Goal: Information Seeking & Learning: Check status

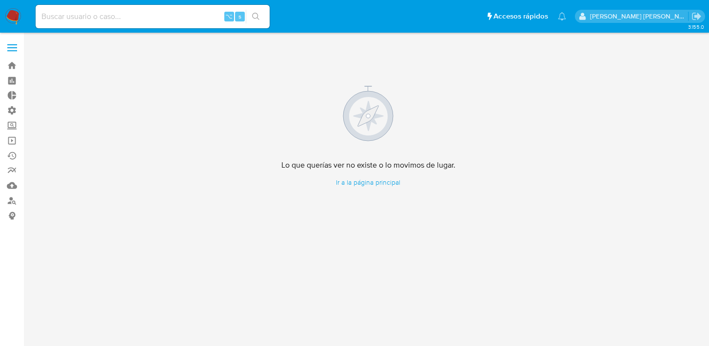
click at [11, 16] on img at bounding box center [13, 16] width 17 height 17
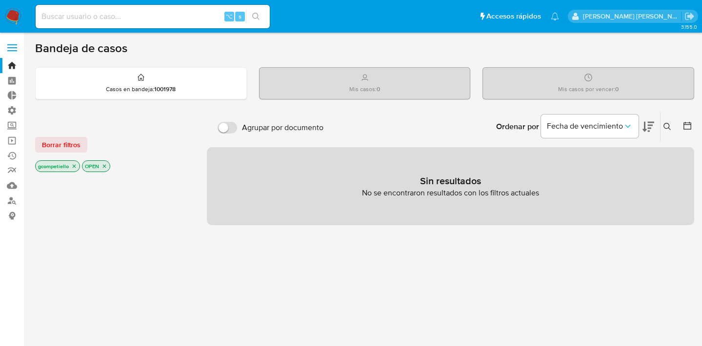
click at [14, 47] on span at bounding box center [12, 47] width 10 height 1
click at [0, 0] on input "checkbox" at bounding box center [0, 0] width 0 height 0
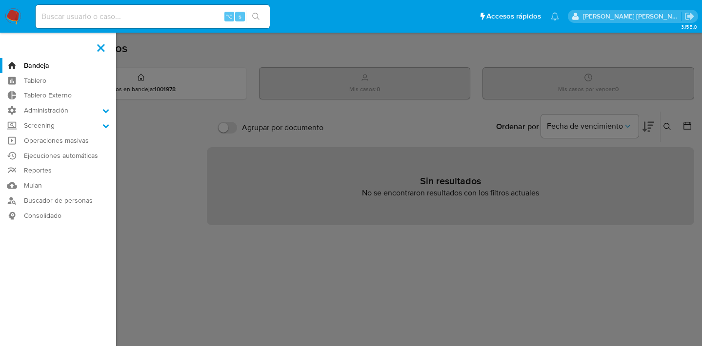
click at [12, 12] on img at bounding box center [13, 16] width 17 height 17
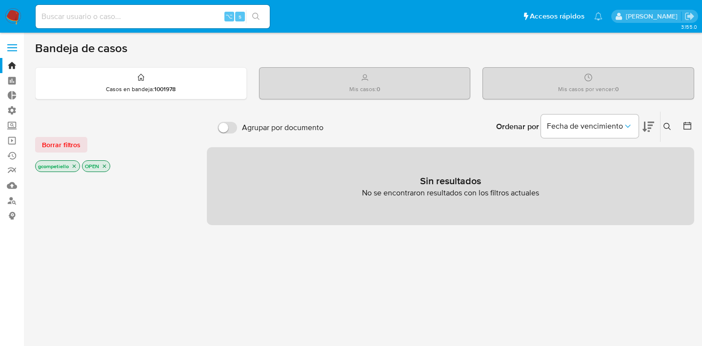
click at [75, 165] on icon "close-filter" at bounding box center [74, 166] width 6 height 6
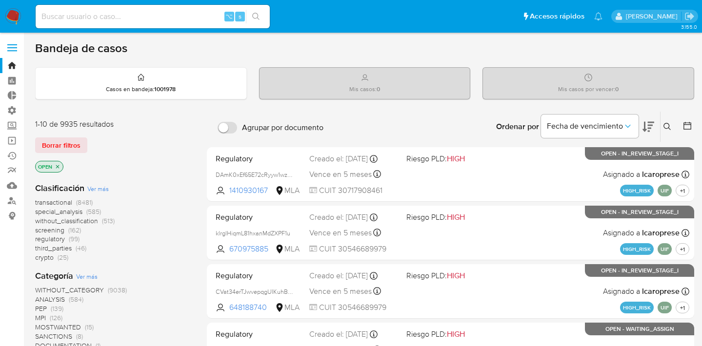
click at [59, 201] on span "transactional" at bounding box center [53, 203] width 37 height 10
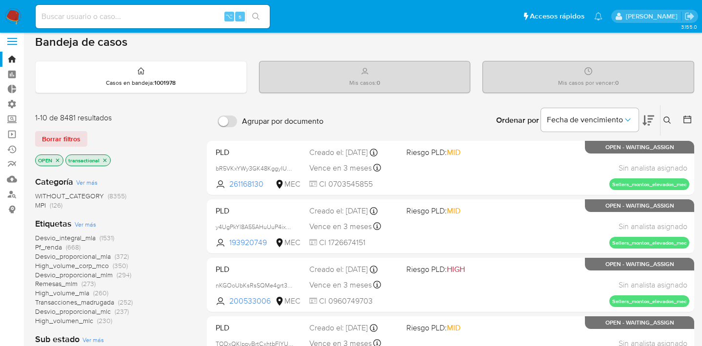
scroll to position [15, 0]
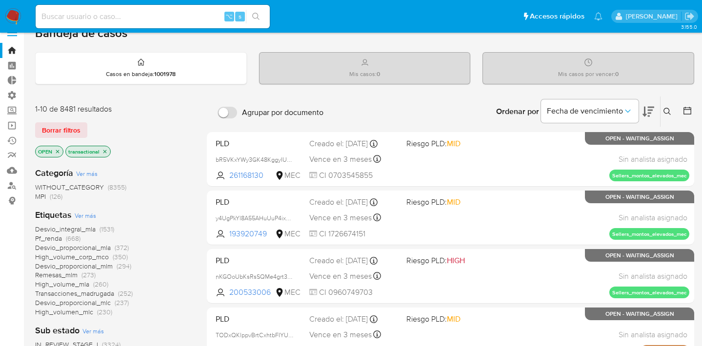
click at [57, 151] on icon "close-filter" at bounding box center [58, 152] width 6 height 6
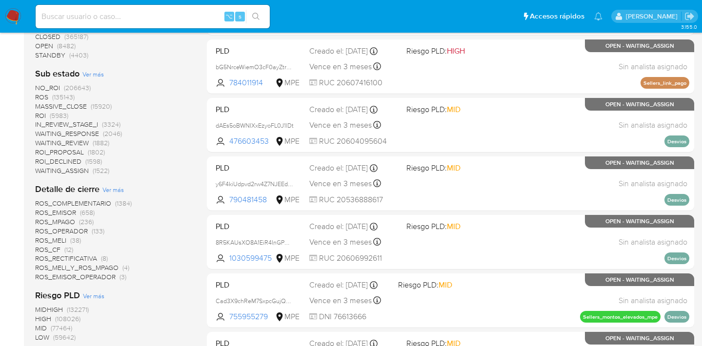
scroll to position [386, 0]
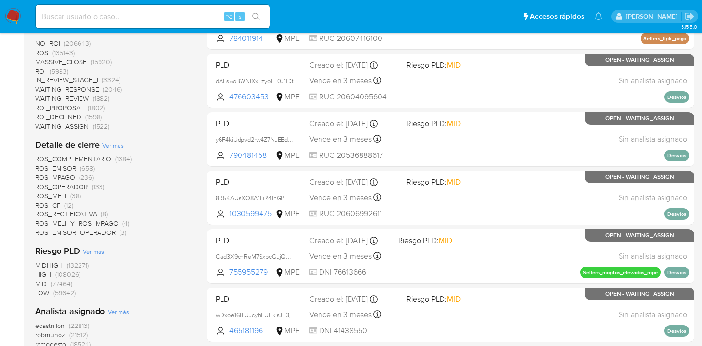
click at [87, 159] on span "ROS_COMPLEMENTARIO" at bounding box center [73, 159] width 76 height 10
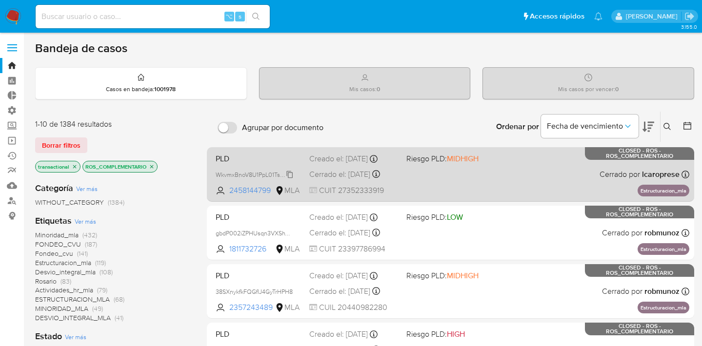
click at [245, 171] on span "WkvmxBnoV8U1PpL01TsPaKJz" at bounding box center [256, 174] width 81 height 11
click at [221, 154] on span "PLD" at bounding box center [259, 158] width 86 height 13
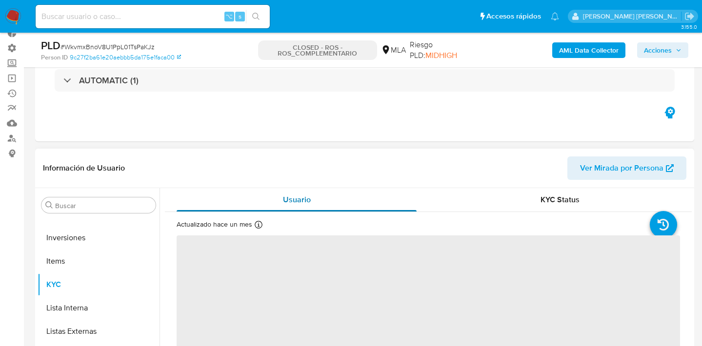
scroll to position [87, 0]
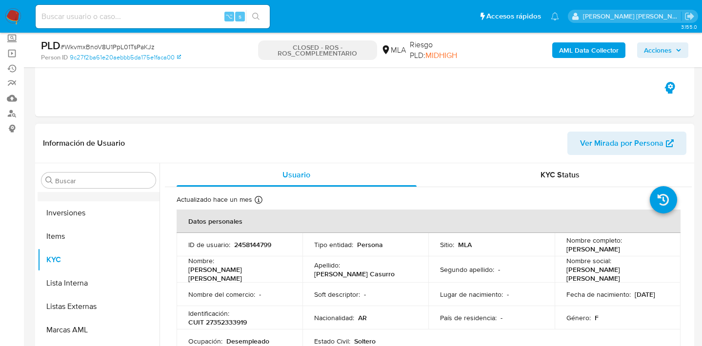
select select "10"
click at [117, 179] on input "Buscar" at bounding box center [103, 181] width 97 height 9
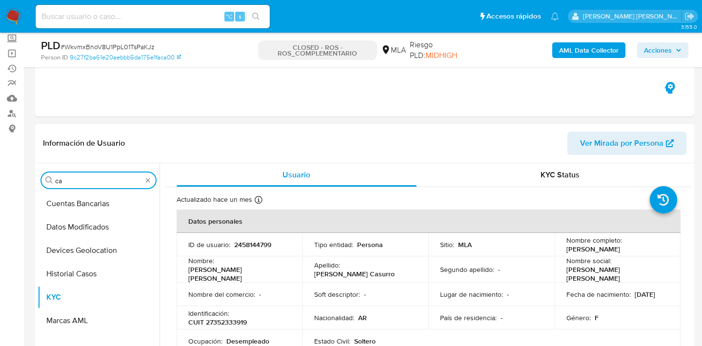
scroll to position [0, 0]
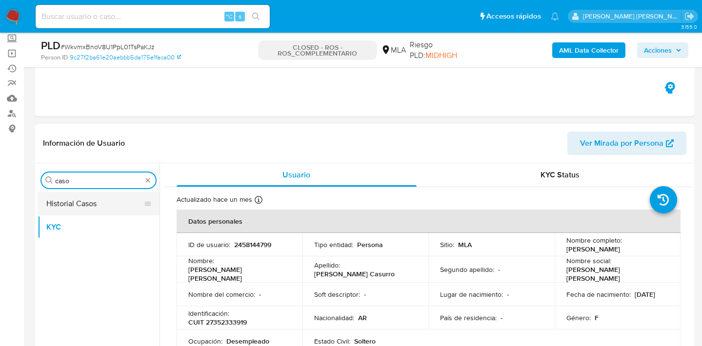
type input "caso"
click at [109, 198] on button "Historial Casos" at bounding box center [95, 203] width 114 height 23
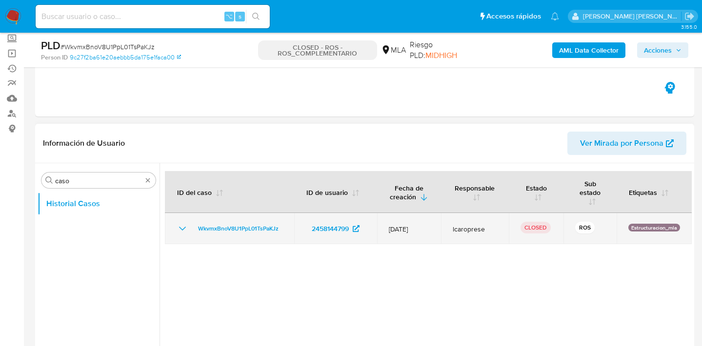
click at [182, 226] on icon "Mostrar/Ocultar" at bounding box center [183, 229] width 12 height 12
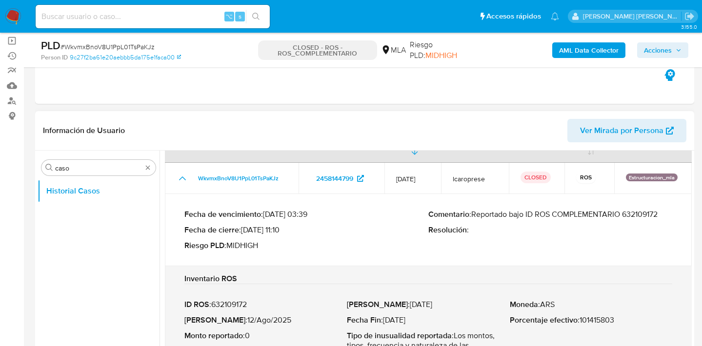
scroll to position [95, 0]
